Goal: Find specific page/section: Find specific page/section

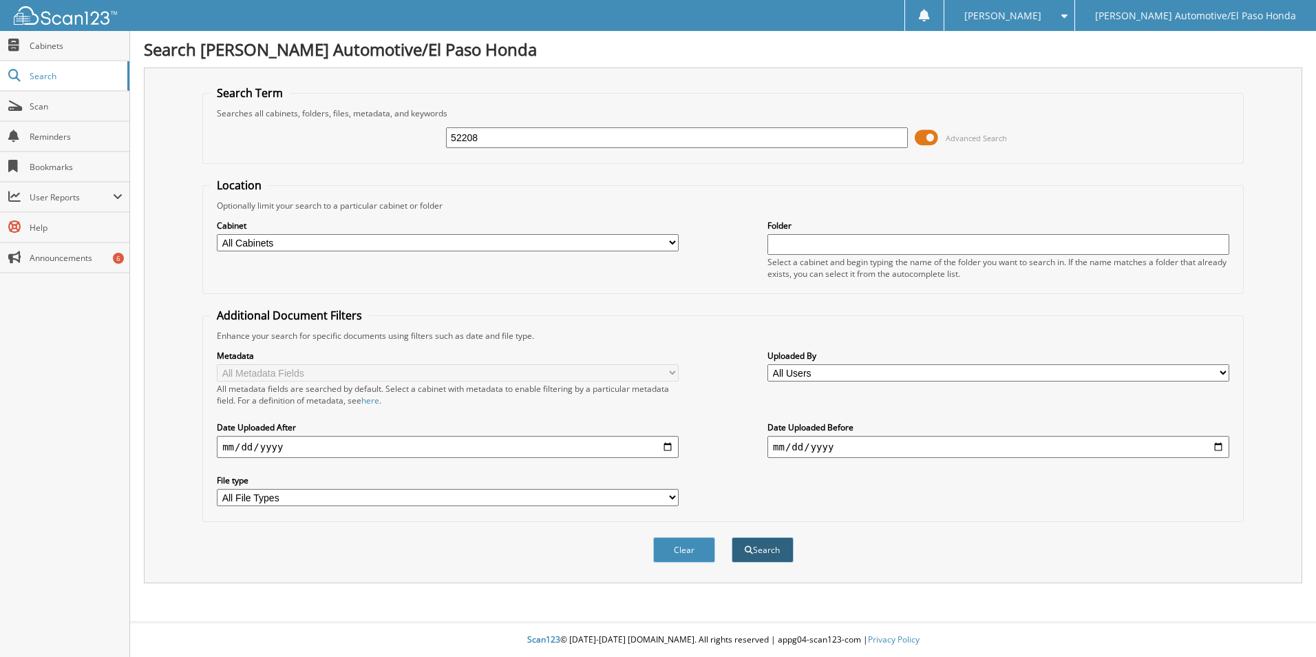
type input "52208"
click at [776, 552] on button "Search" at bounding box center [763, 549] width 62 height 25
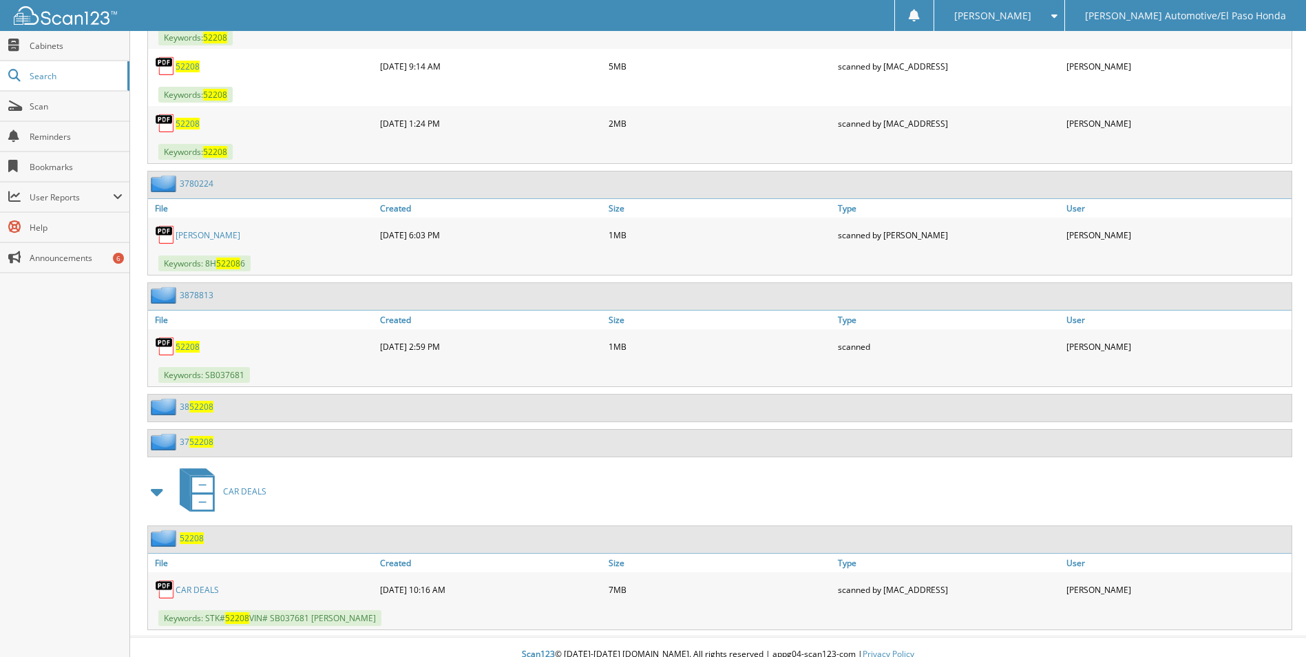
scroll to position [770, 0]
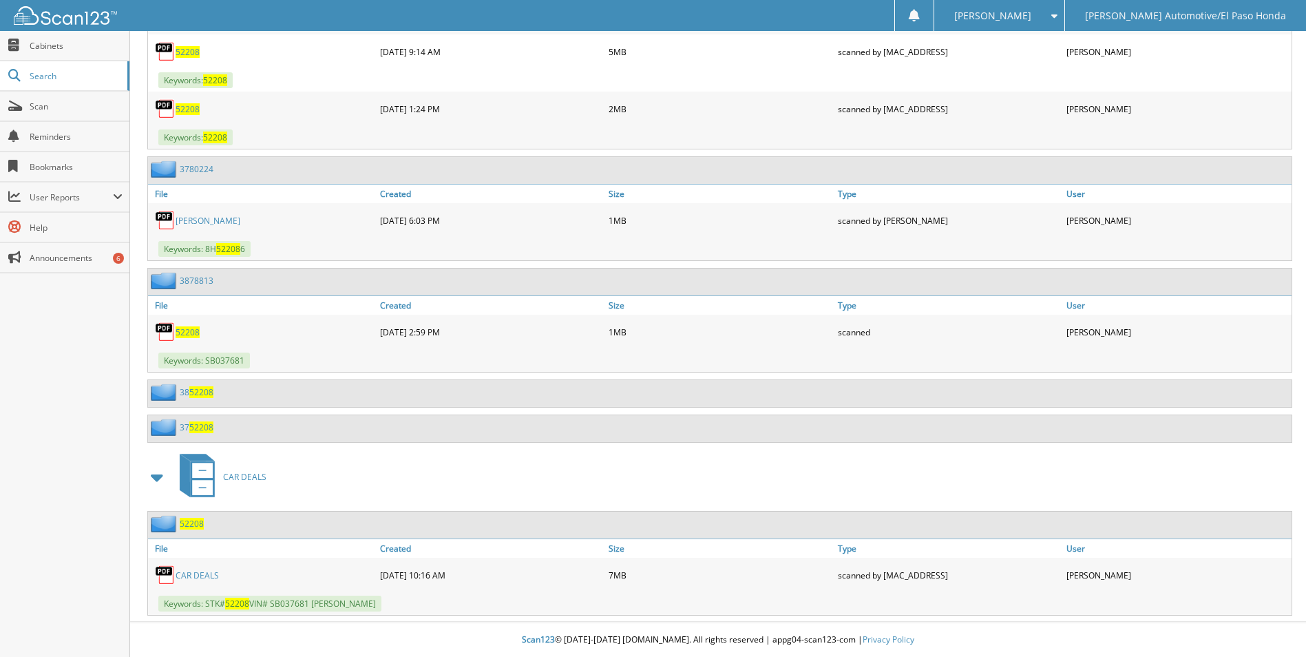
drag, startPoint x: 215, startPoint y: 549, endPoint x: 209, endPoint y: 574, distance: 25.4
click at [209, 574] on link "CAR DEALS" at bounding box center [197, 575] width 43 height 12
click at [210, 578] on link "CAR DEALS" at bounding box center [197, 575] width 43 height 12
click at [47, 74] on span "Search" at bounding box center [75, 76] width 91 height 12
